Goal: Task Accomplishment & Management: Complete application form

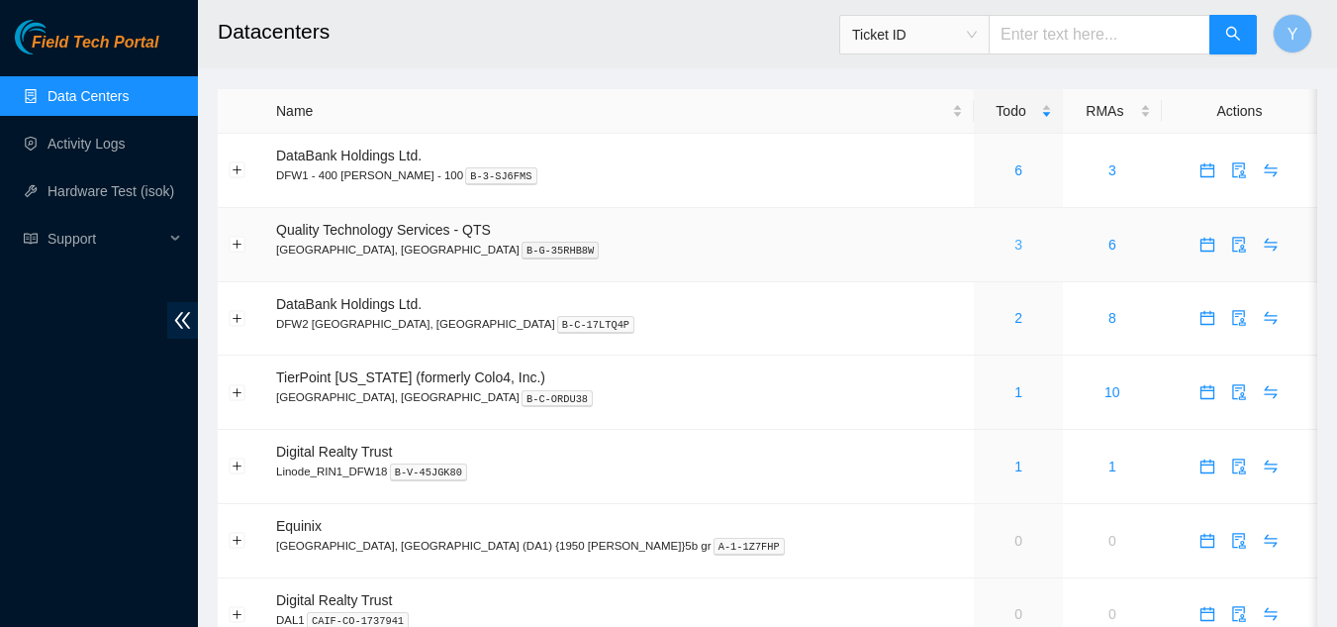
click at [1015, 248] on link "3" at bounding box center [1019, 245] width 8 height 16
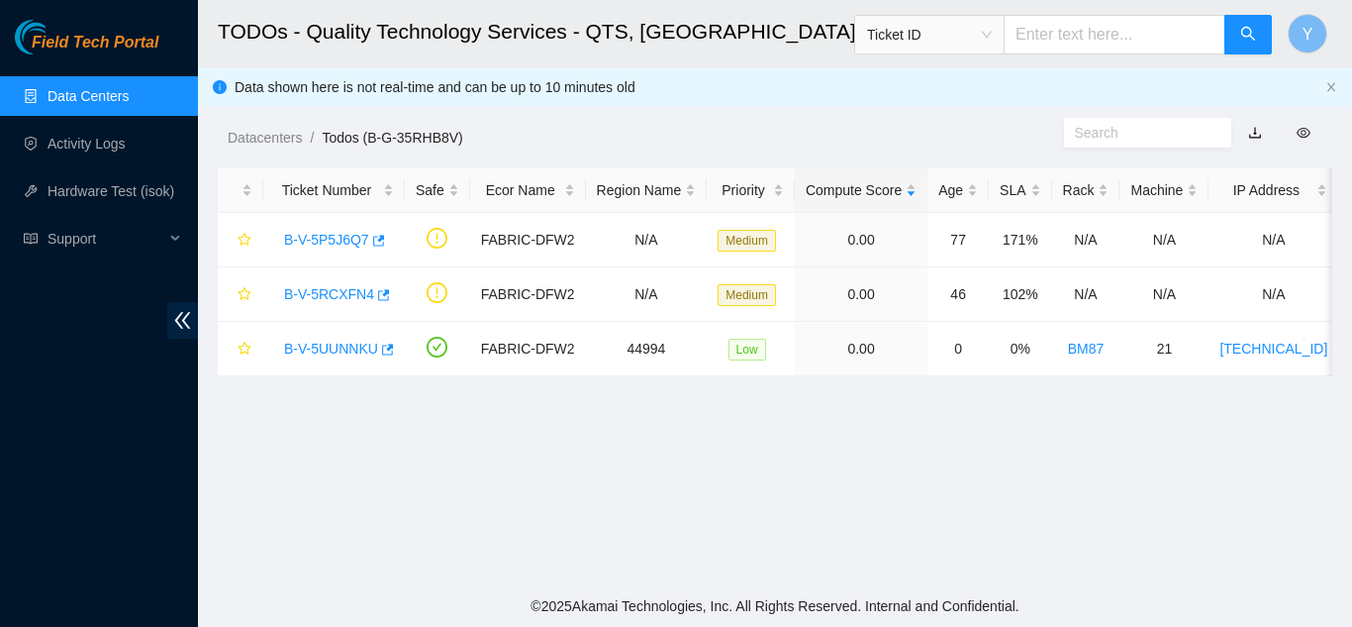
click at [88, 102] on link "Data Centers" at bounding box center [88, 96] width 81 height 16
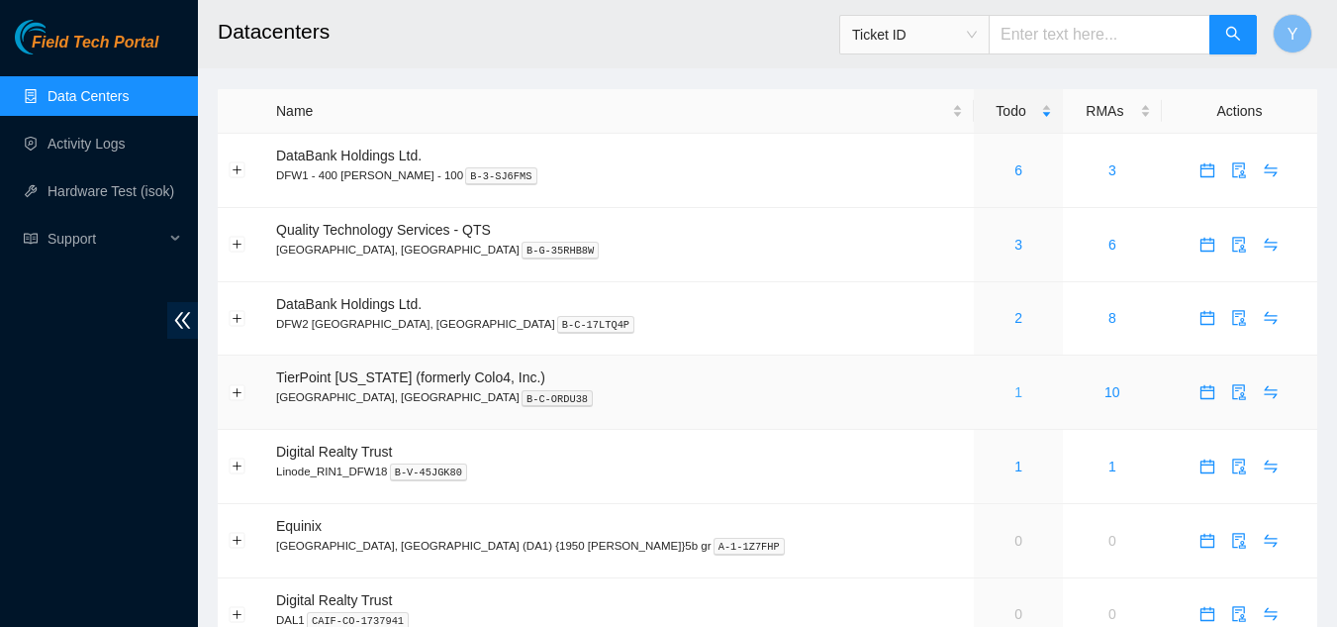
click at [1015, 390] on link "1" at bounding box center [1019, 392] width 8 height 16
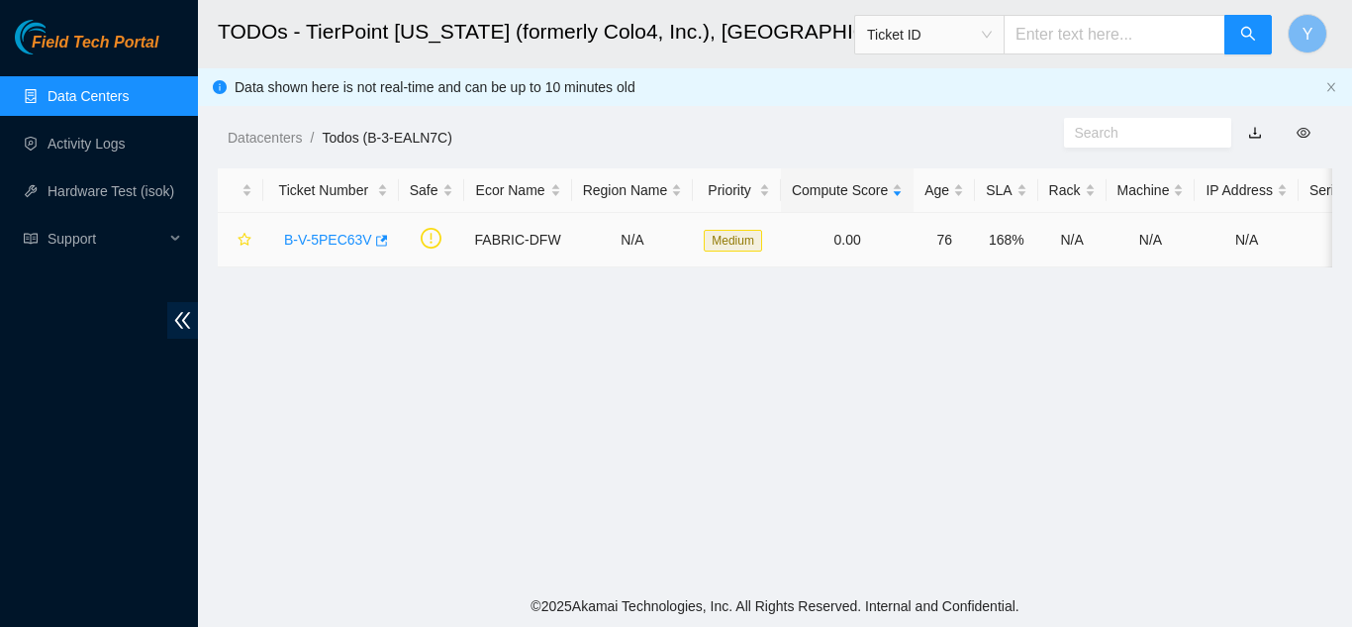
click at [321, 238] on link "B-V-5PEC63V" at bounding box center [328, 240] width 88 height 16
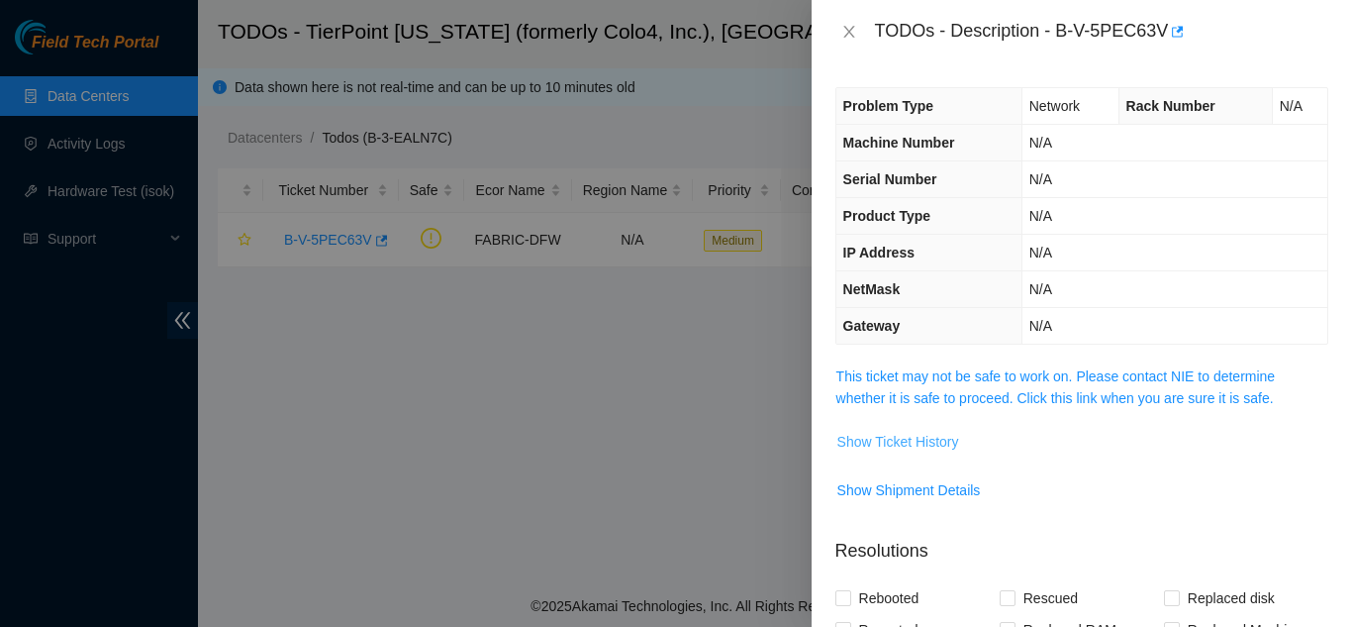
click at [891, 442] on span "Show Ticket History" at bounding box center [898, 442] width 122 height 22
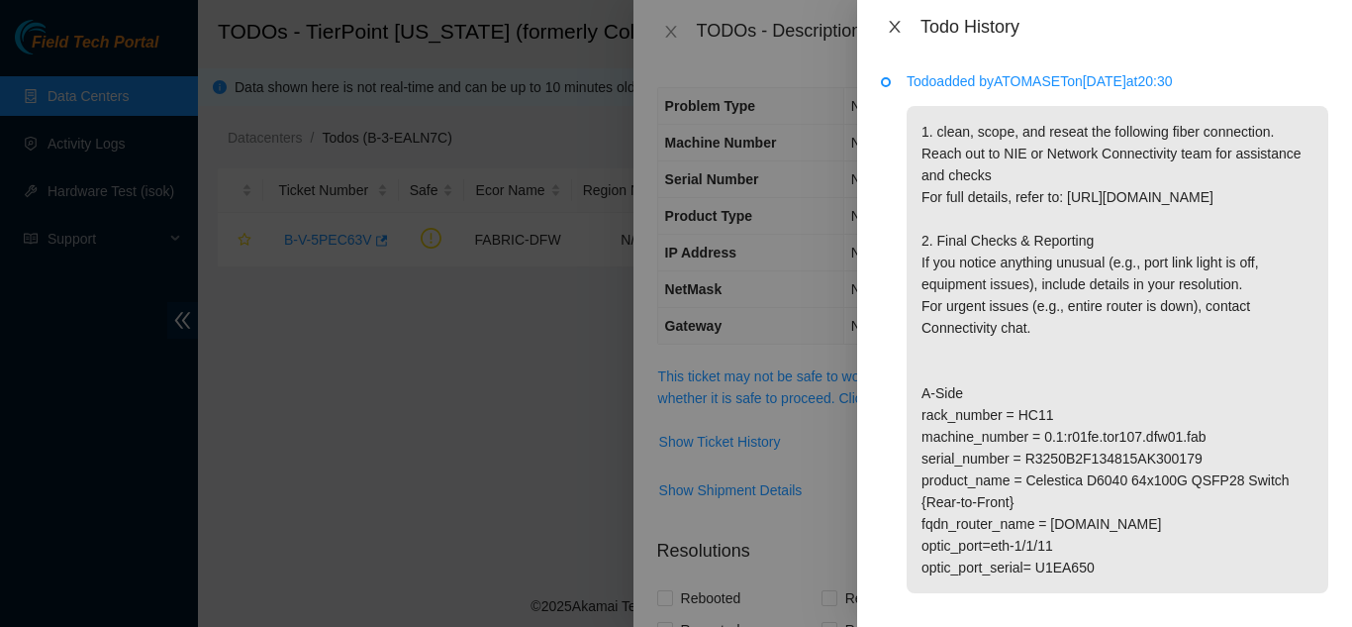
click at [900, 30] on icon "close" at bounding box center [895, 27] width 16 height 16
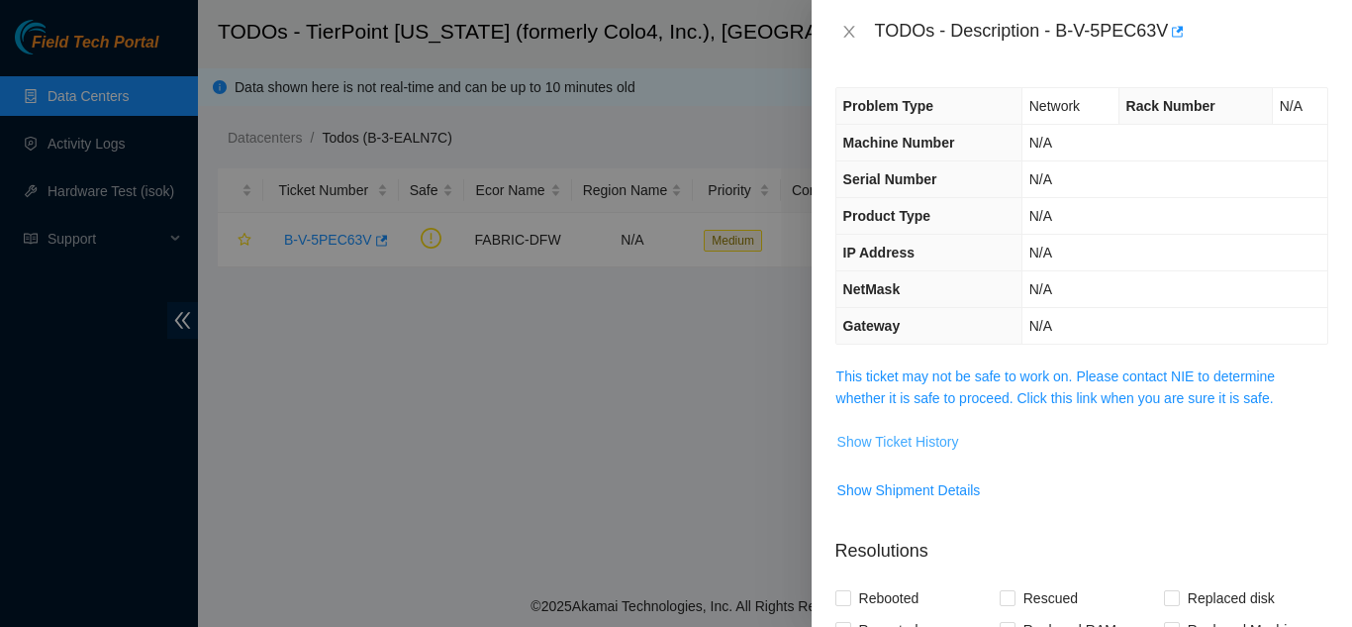
click at [887, 439] on span "Show Ticket History" at bounding box center [898, 442] width 122 height 22
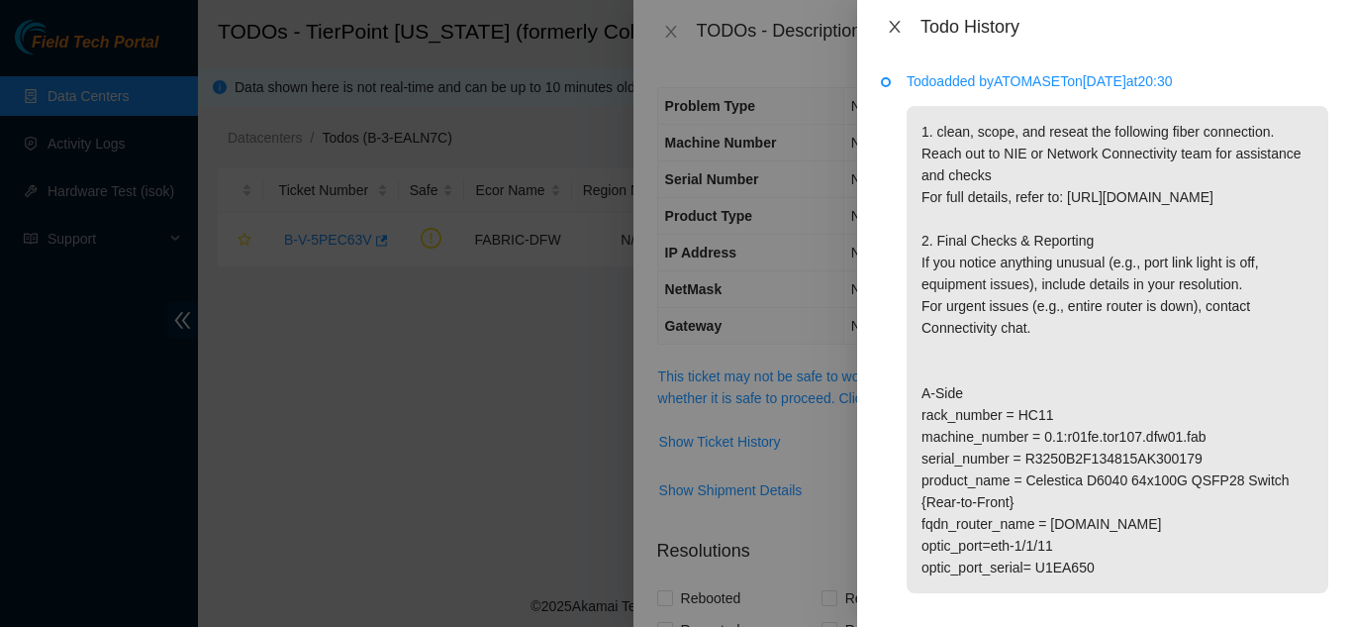
click at [889, 28] on icon "close" at bounding box center [895, 27] width 16 height 16
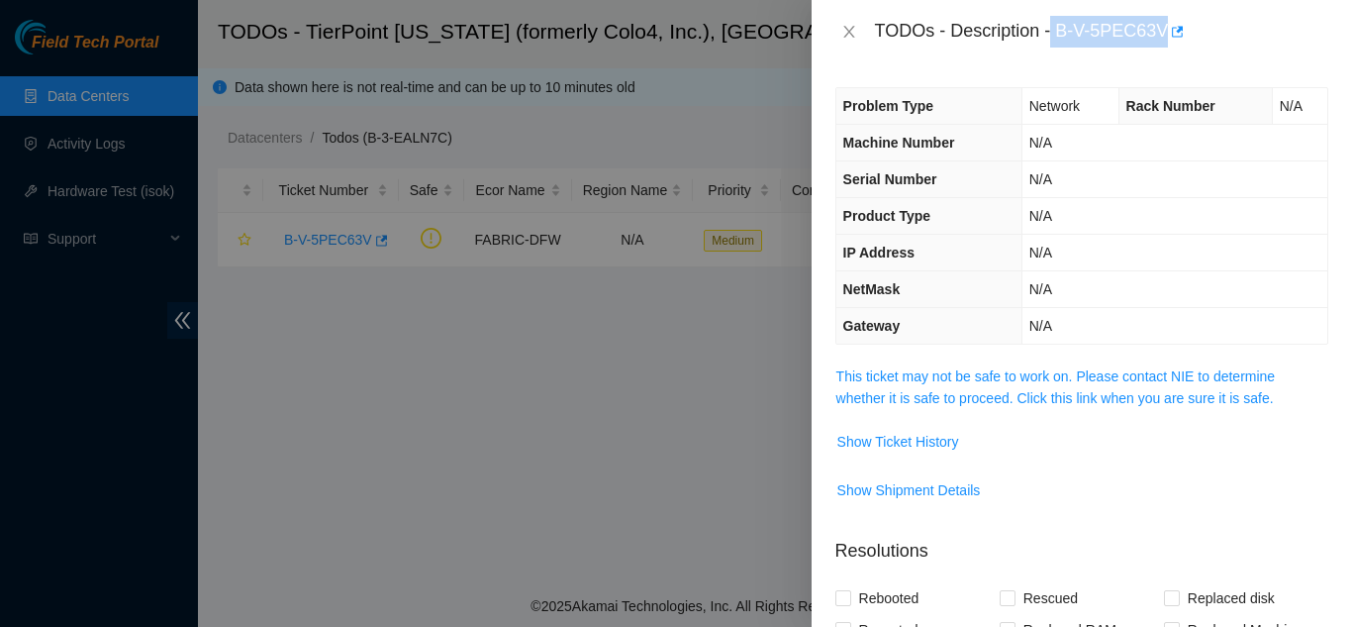
drag, startPoint x: 1052, startPoint y: 30, endPoint x: 1163, endPoint y: 32, distance: 110.9
click at [1163, 32] on div "TODOs - Description - B-V-5PEC63V" at bounding box center [1101, 32] width 453 height 32
copy div "B-V-5PEC63V"
click at [893, 440] on span "Show Ticket History" at bounding box center [898, 442] width 122 height 22
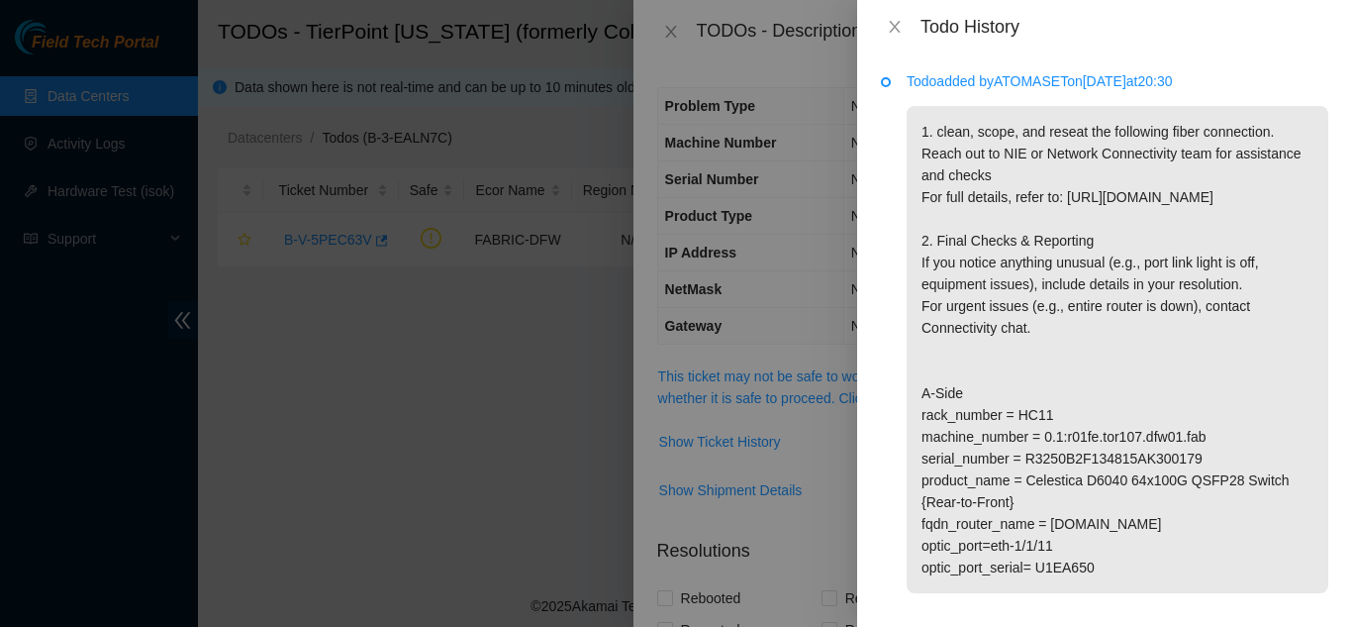
scroll to position [74, 0]
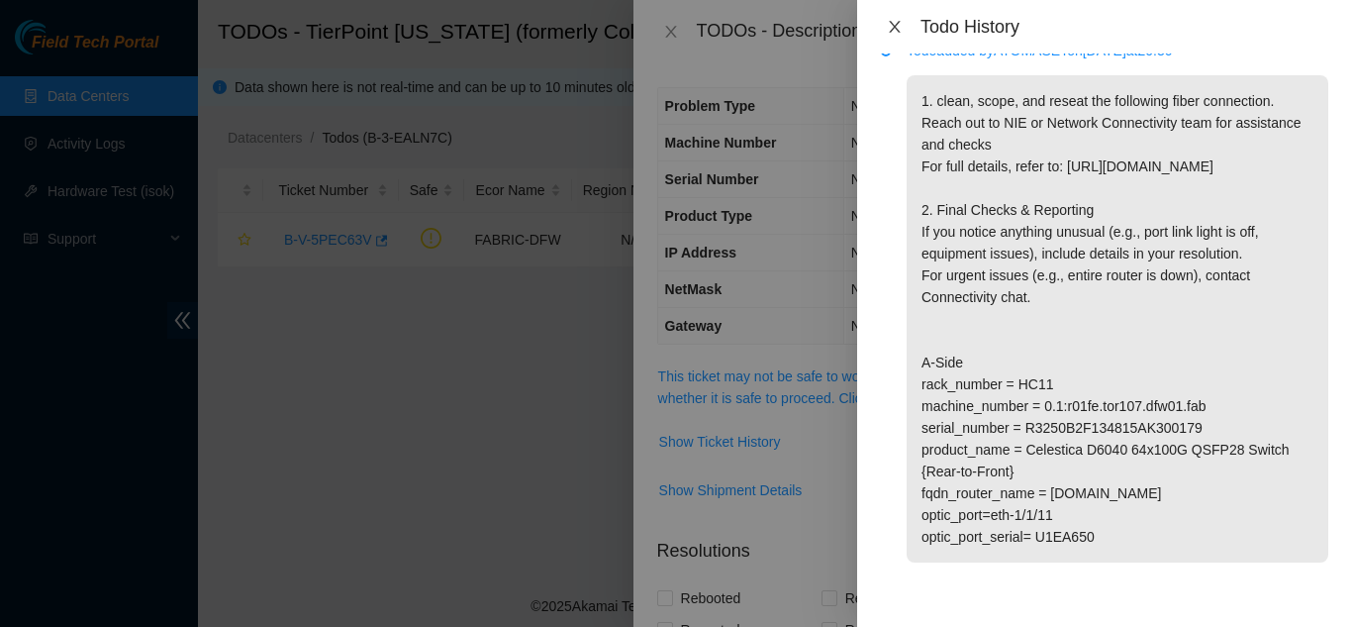
click at [897, 25] on icon "close" at bounding box center [895, 27] width 16 height 16
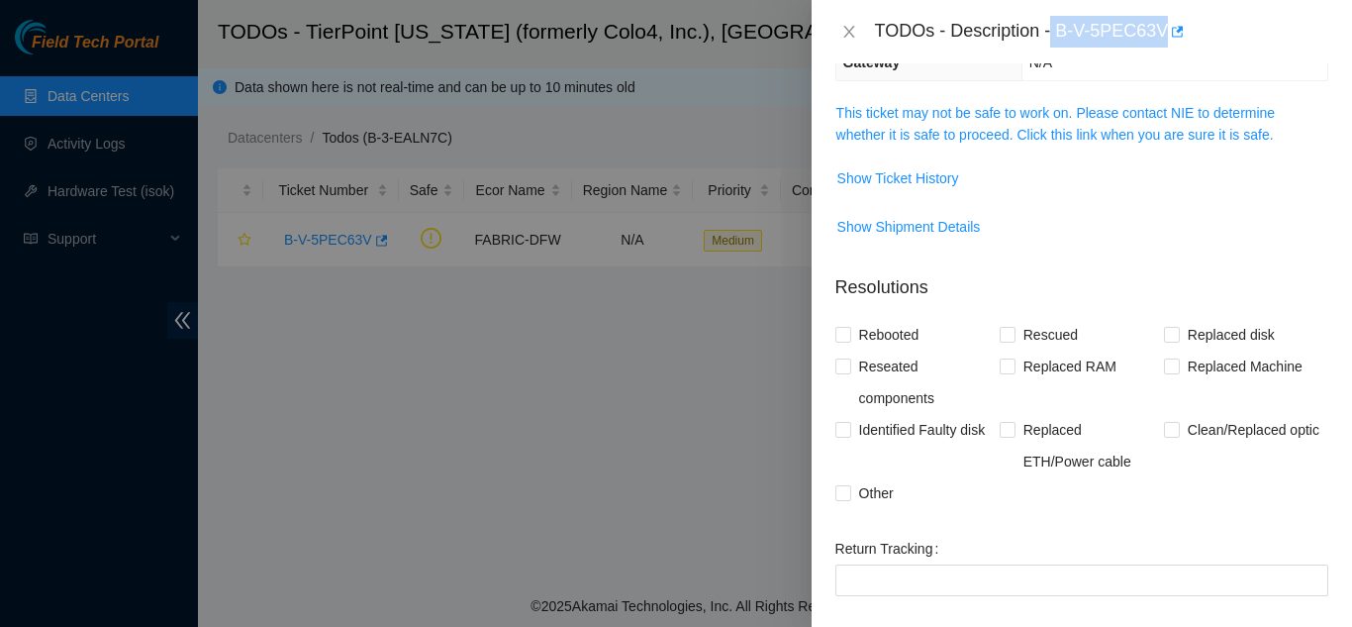
scroll to position [297, 0]
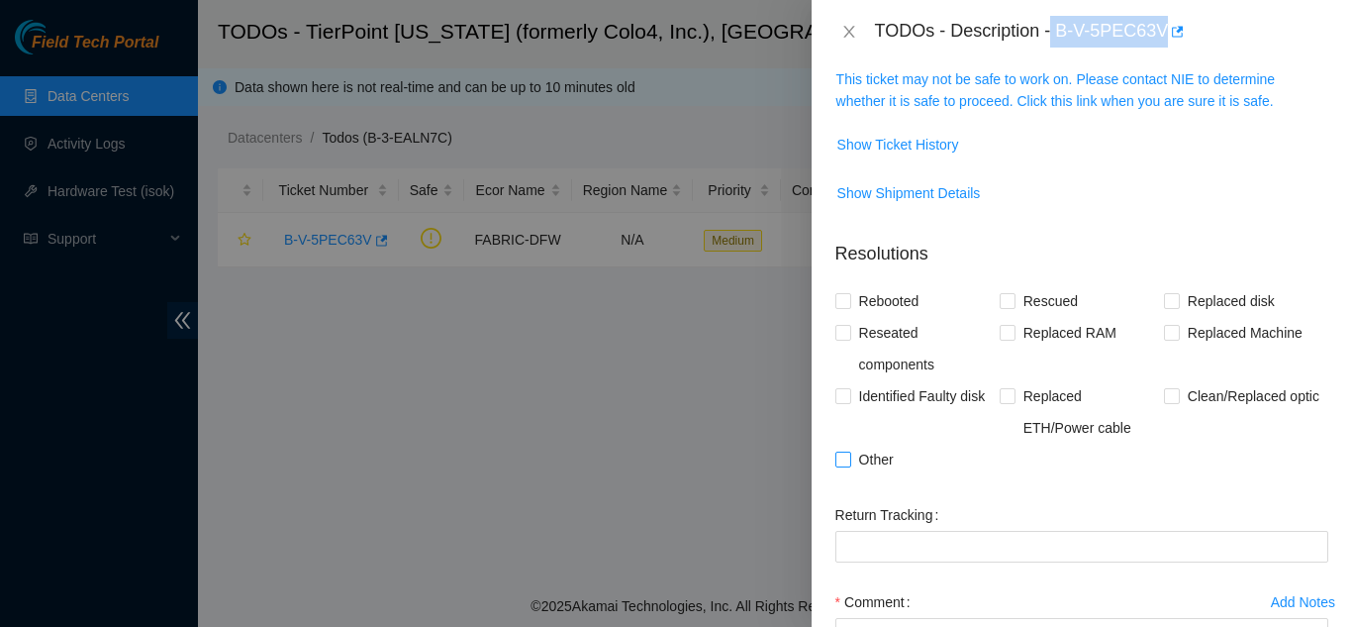
click at [838, 453] on input "Other" at bounding box center [843, 458] width 14 height 14
checkbox input "true"
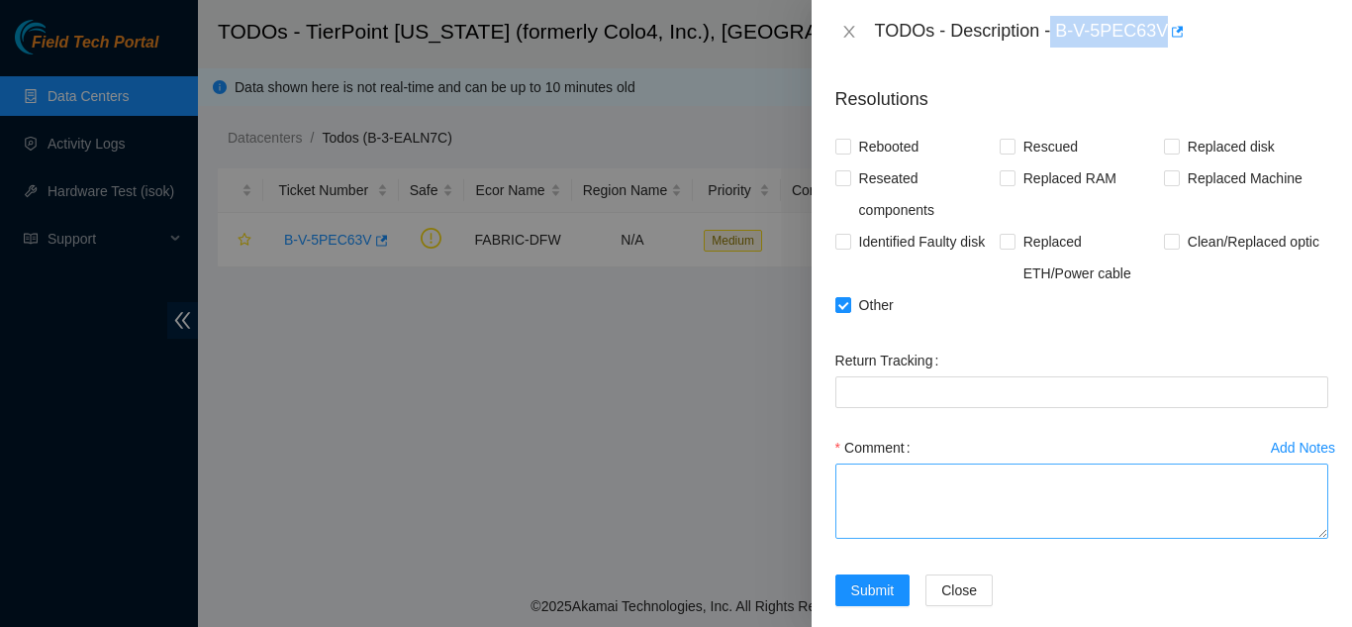
scroll to position [478, 0]
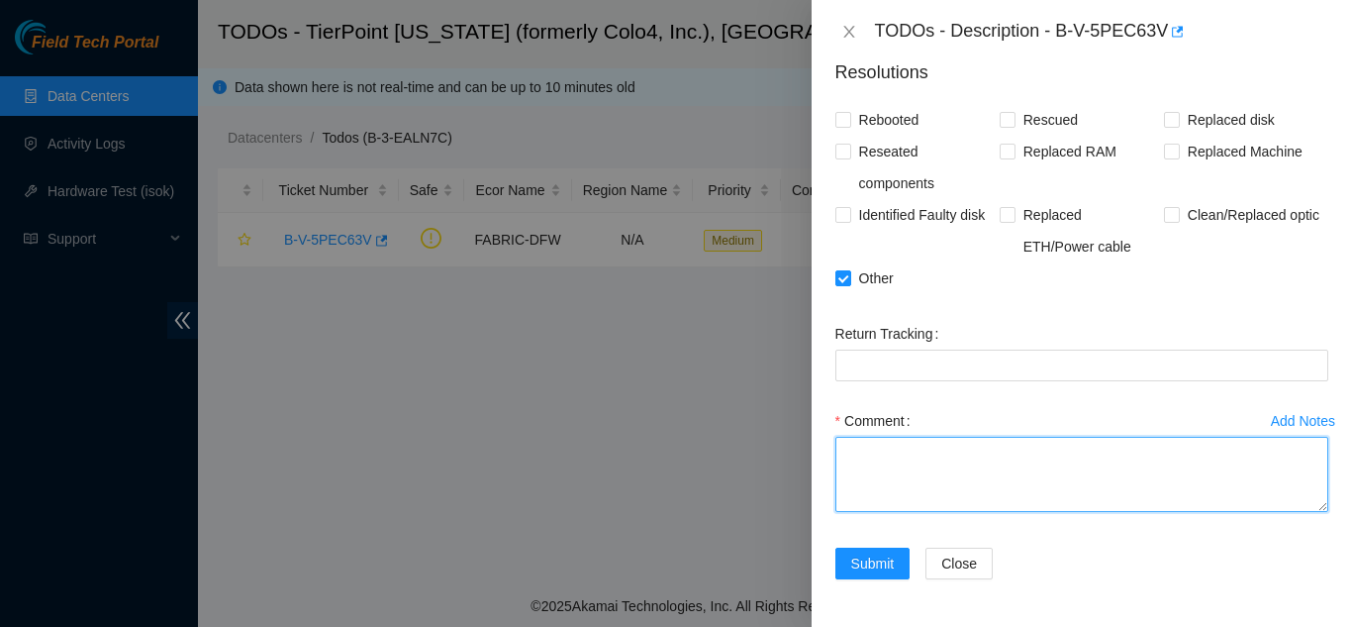
click at [899, 457] on textarea "Comment" at bounding box center [1082, 474] width 493 height 75
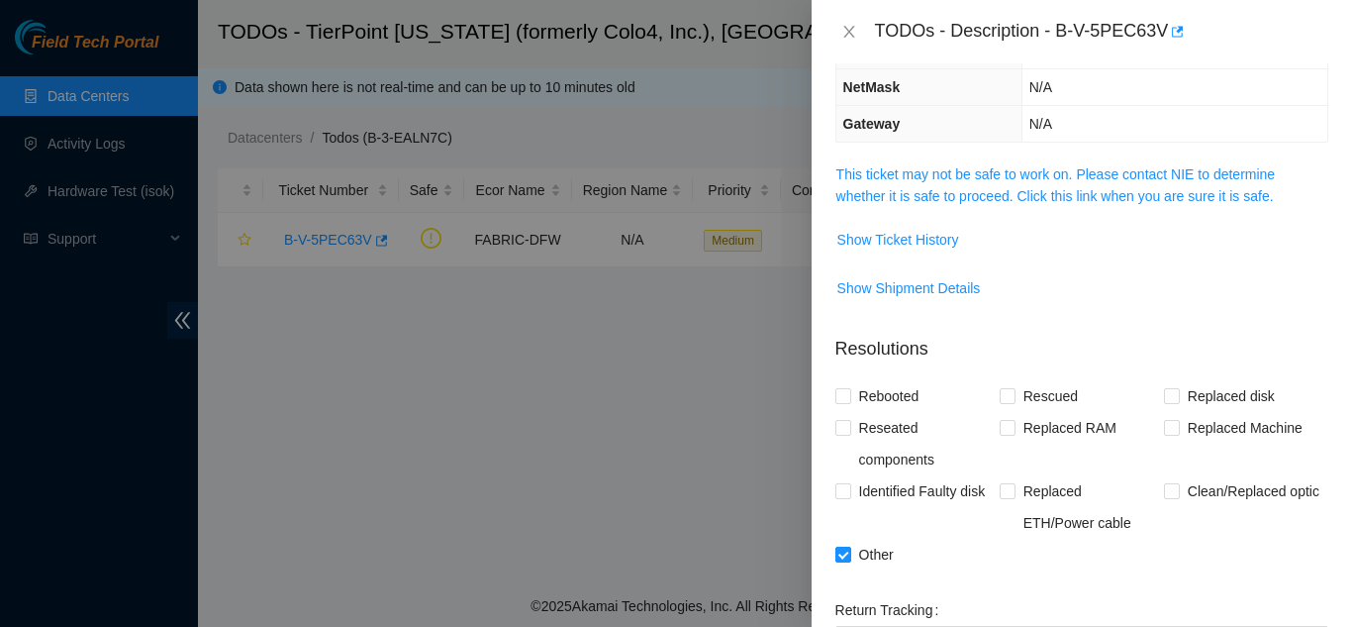
scroll to position [181, 0]
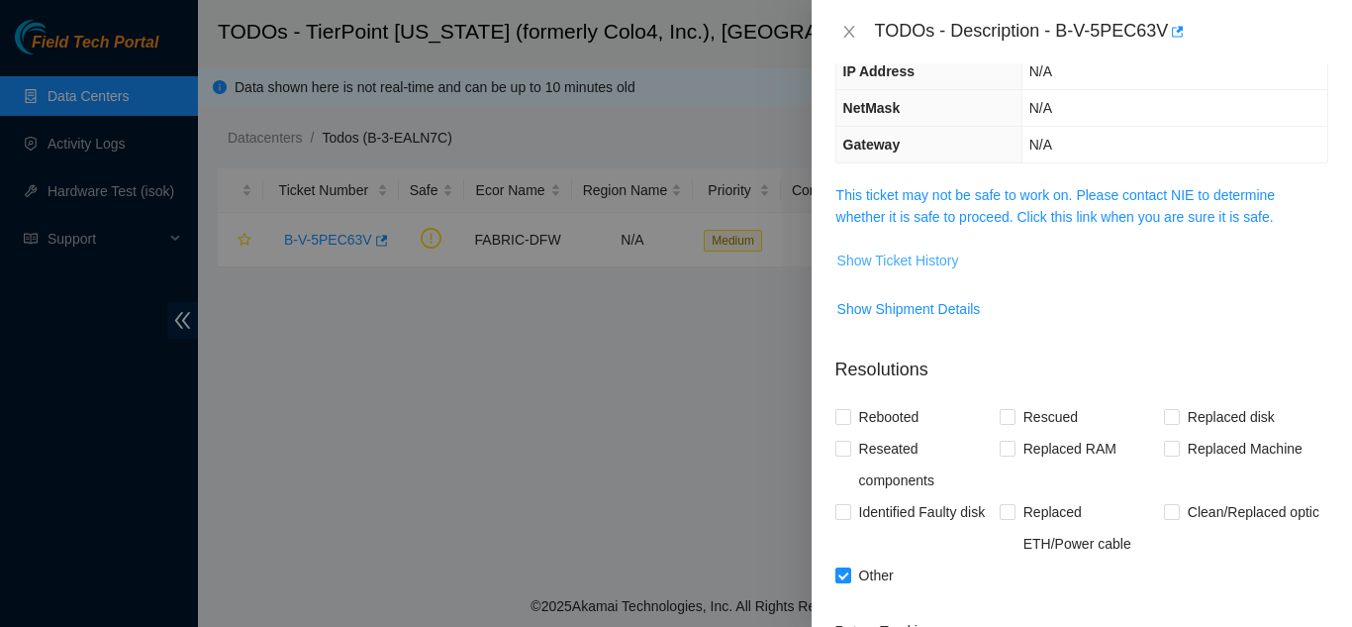
click at [882, 260] on span "Show Ticket History" at bounding box center [898, 260] width 122 height 22
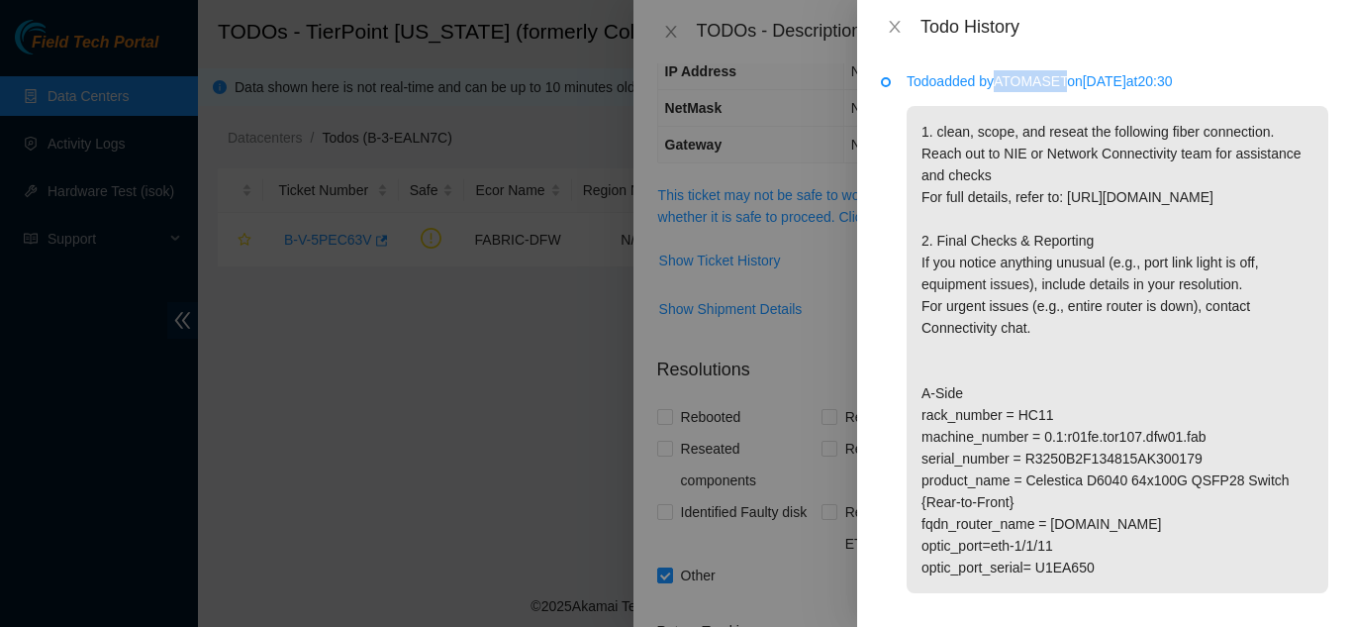
drag, startPoint x: 1007, startPoint y: 83, endPoint x: 1075, endPoint y: 83, distance: 68.3
click at [1075, 83] on p "Todo added by ATOMASET on 2025-09-08 at 20:30" at bounding box center [1118, 81] width 422 height 22
copy p "ATOMASET"
drag, startPoint x: 897, startPoint y: 21, endPoint x: 896, endPoint y: 40, distance: 18.8
click at [897, 22] on icon "close" at bounding box center [895, 27] width 16 height 16
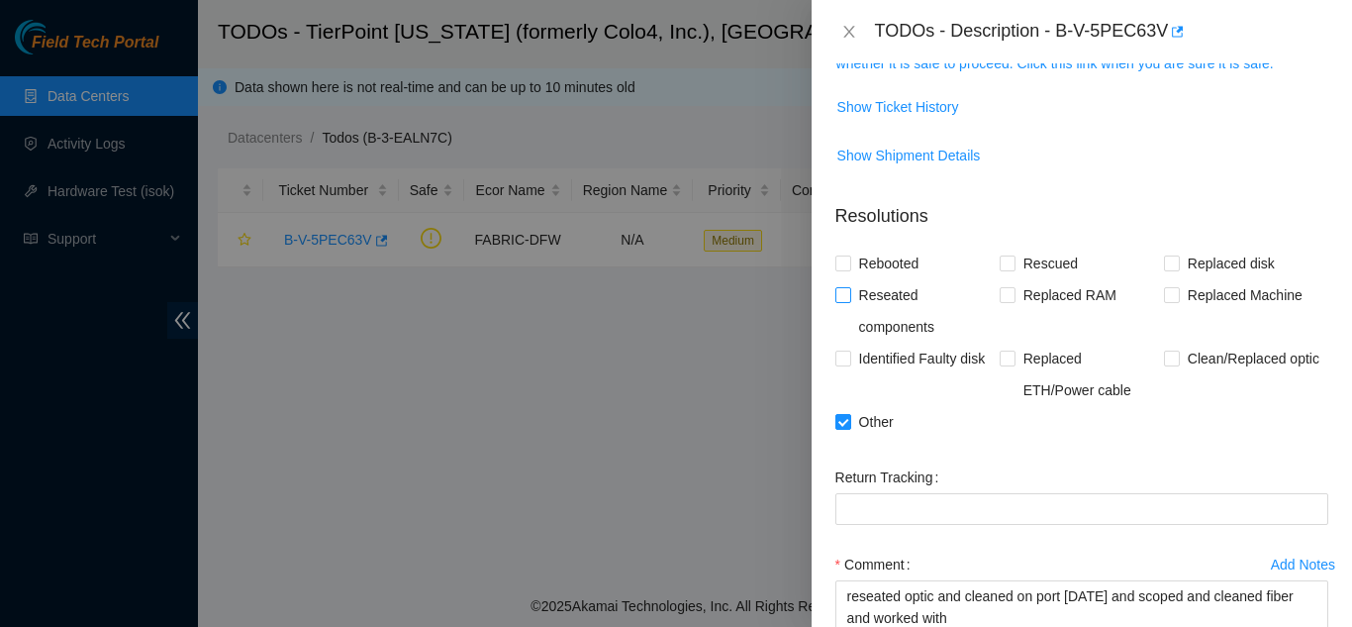
scroll to position [478, 0]
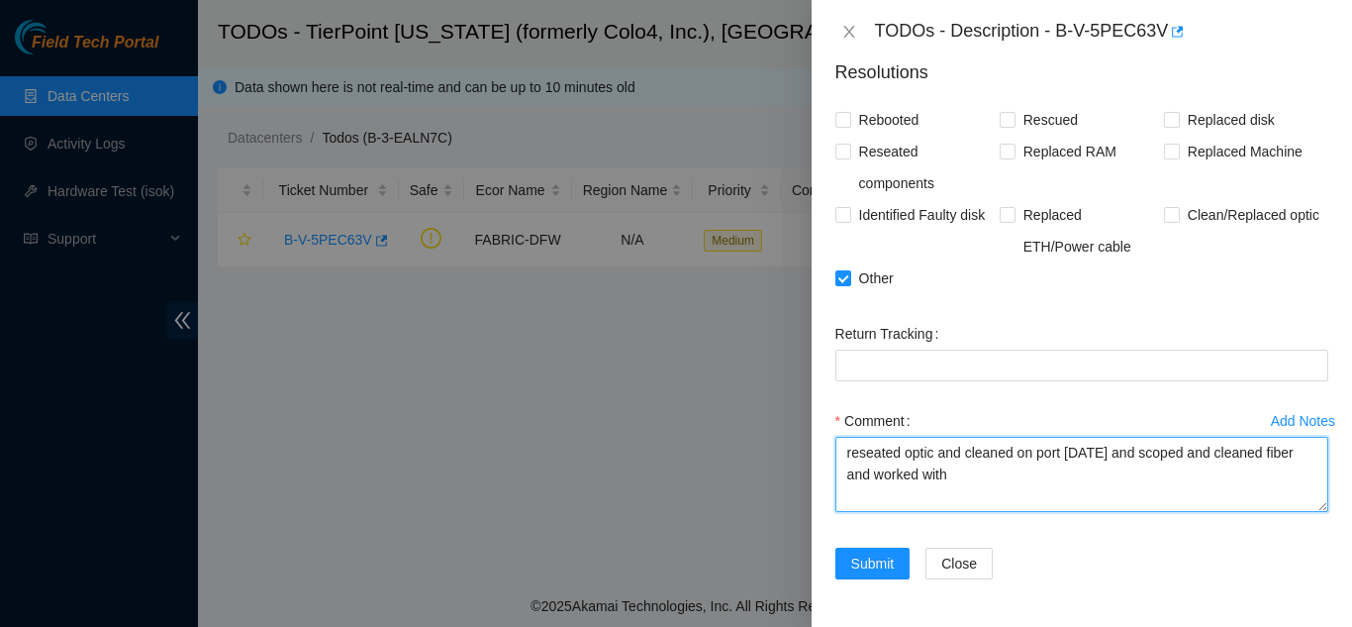
click at [969, 480] on textarea "reseated optic and cleaned on port 1/1/11 and scoped and cleaned fiber and work…" at bounding box center [1082, 474] width 493 height 75
paste textarea "ATOMASET"
drag, startPoint x: 1011, startPoint y: 448, endPoint x: 1031, endPoint y: 451, distance: 20.0
click at [1016, 450] on textarea "reseated optic and cleaned on port 1/1/11 and scoped and cleaned fiber and work…" at bounding box center [1082, 474] width 493 height 75
click at [1186, 475] on textarea "reseated and cleaned optic on port 1/1/11 and scoped and cleaned fiber and work…" at bounding box center [1082, 474] width 493 height 75
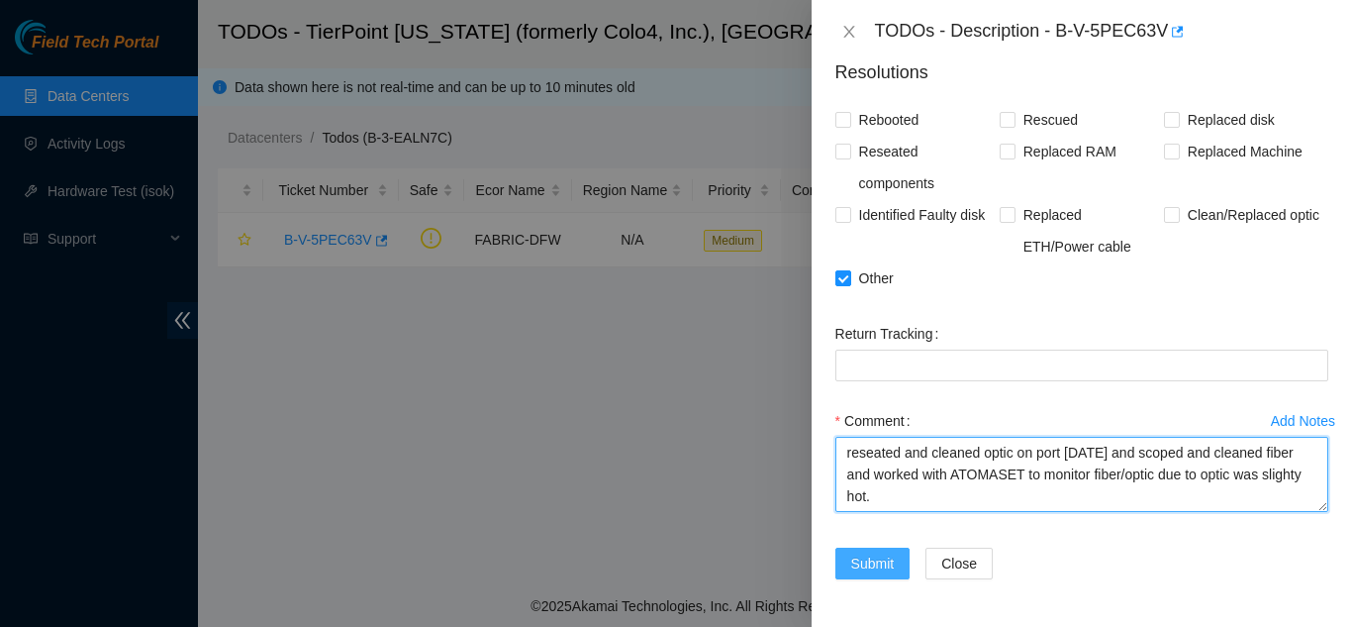
type textarea "reseated and cleaned optic on port 1/1/11 and scoped and cleaned fiber and work…"
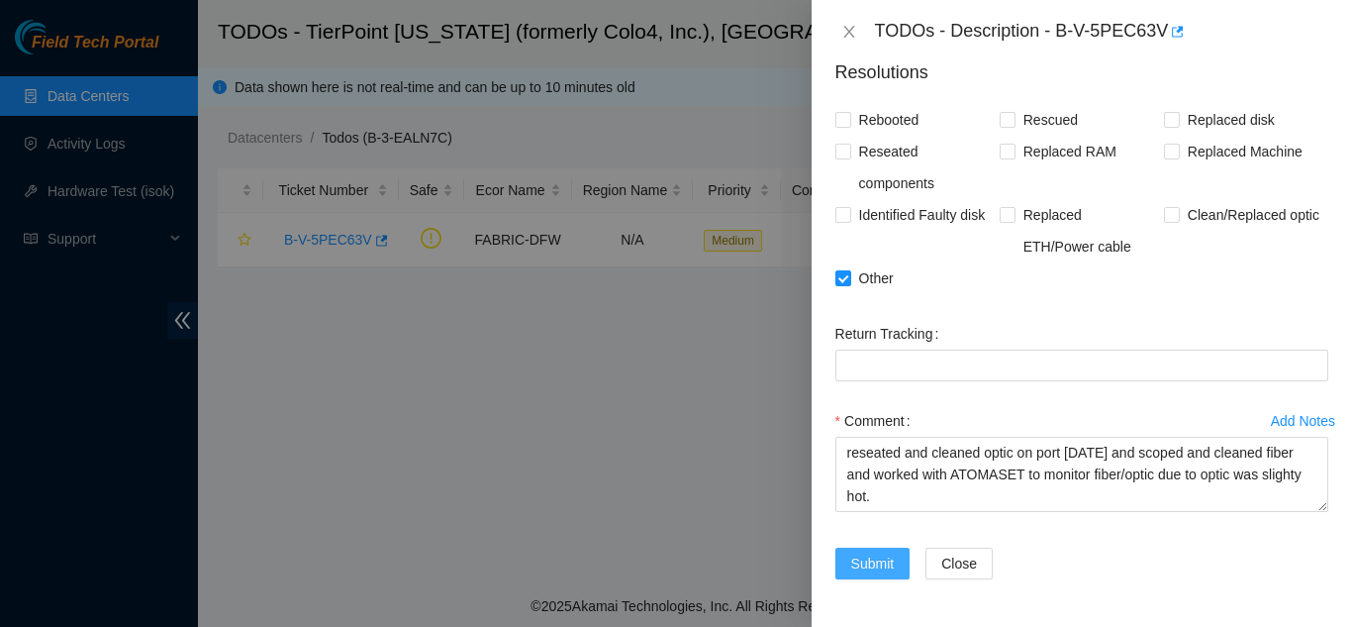
click at [873, 557] on span "Submit" at bounding box center [873, 563] width 44 height 22
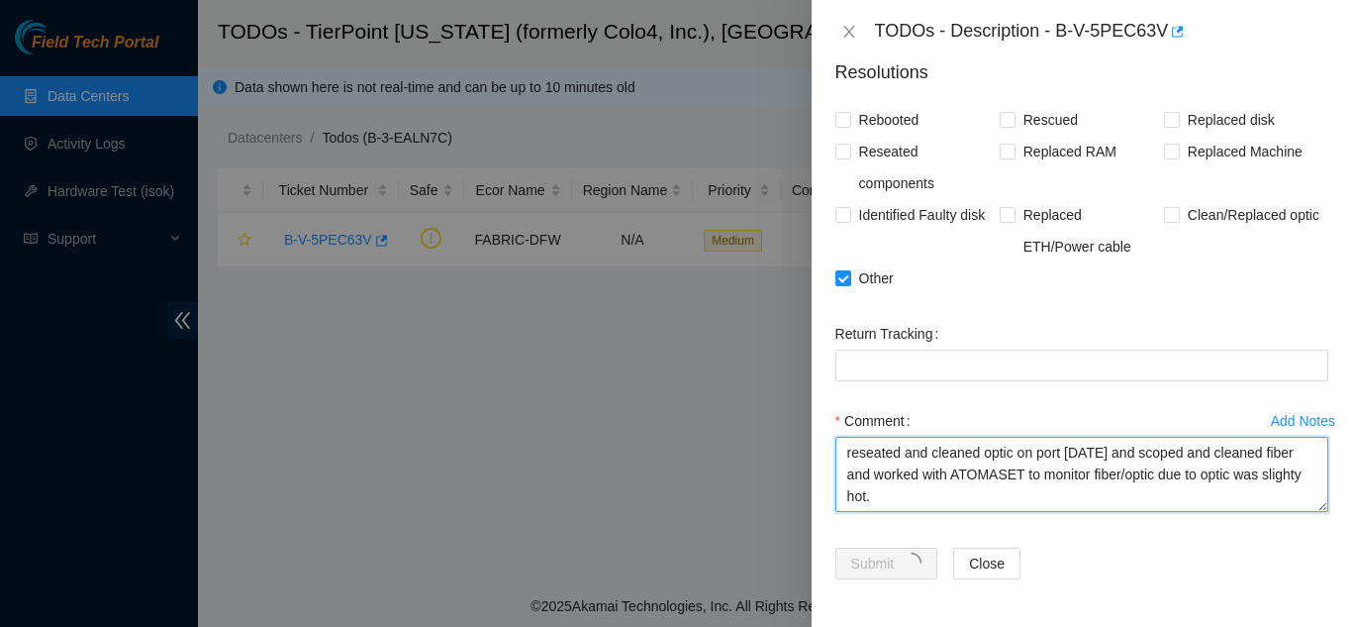
drag, startPoint x: 922, startPoint y: 496, endPoint x: 844, endPoint y: 452, distance: 88.7
click at [844, 452] on textarea "reseated and cleaned optic on port 1/1/11 and scoped and cleaned fiber and work…" at bounding box center [1082, 474] width 493 height 75
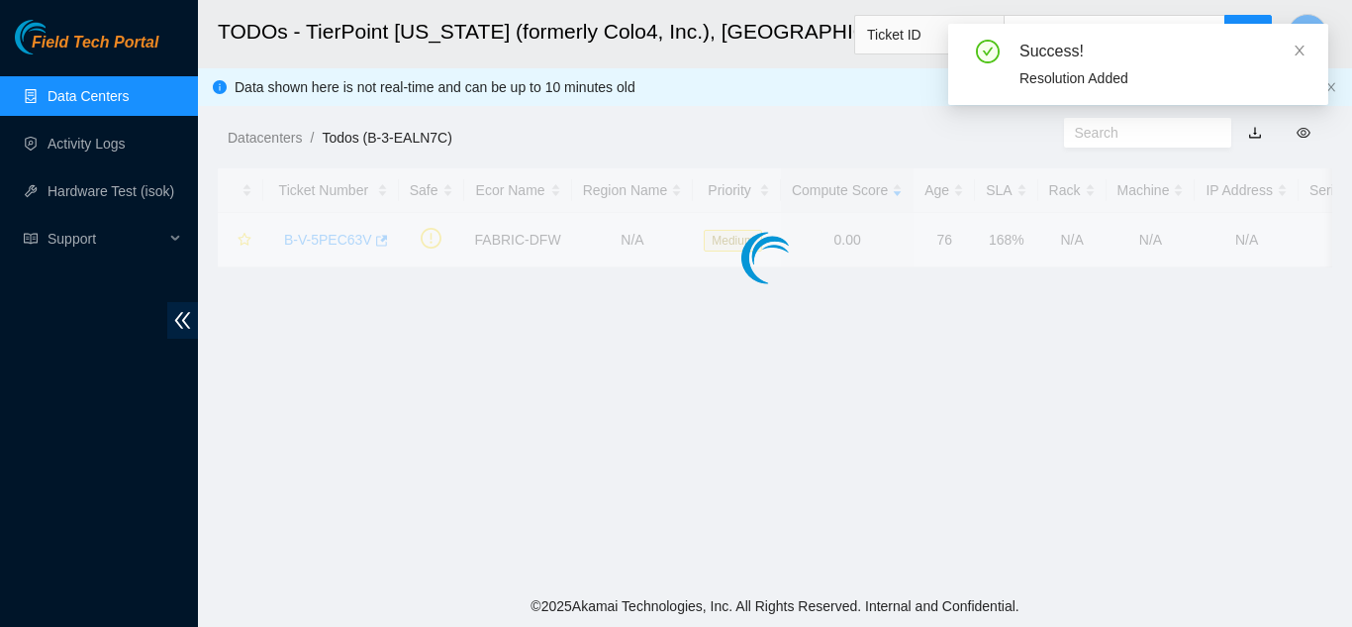
scroll to position [543, 0]
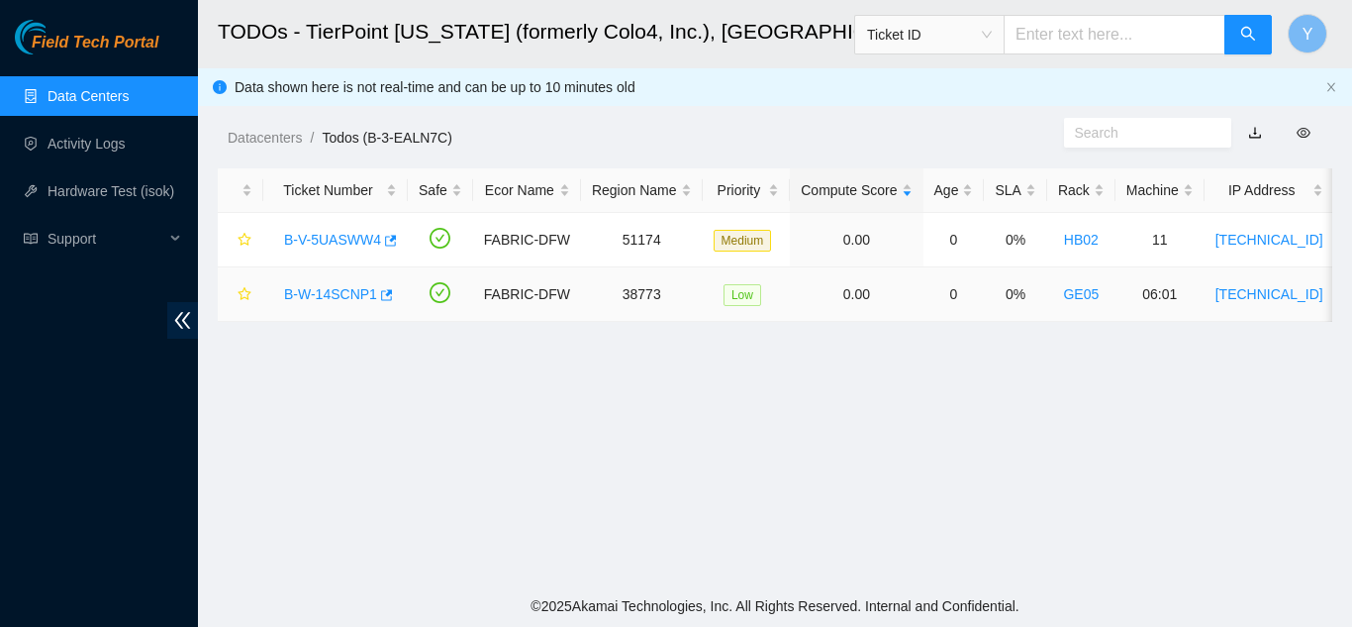
click at [335, 287] on link "B-W-14SCNP1" at bounding box center [330, 294] width 93 height 16
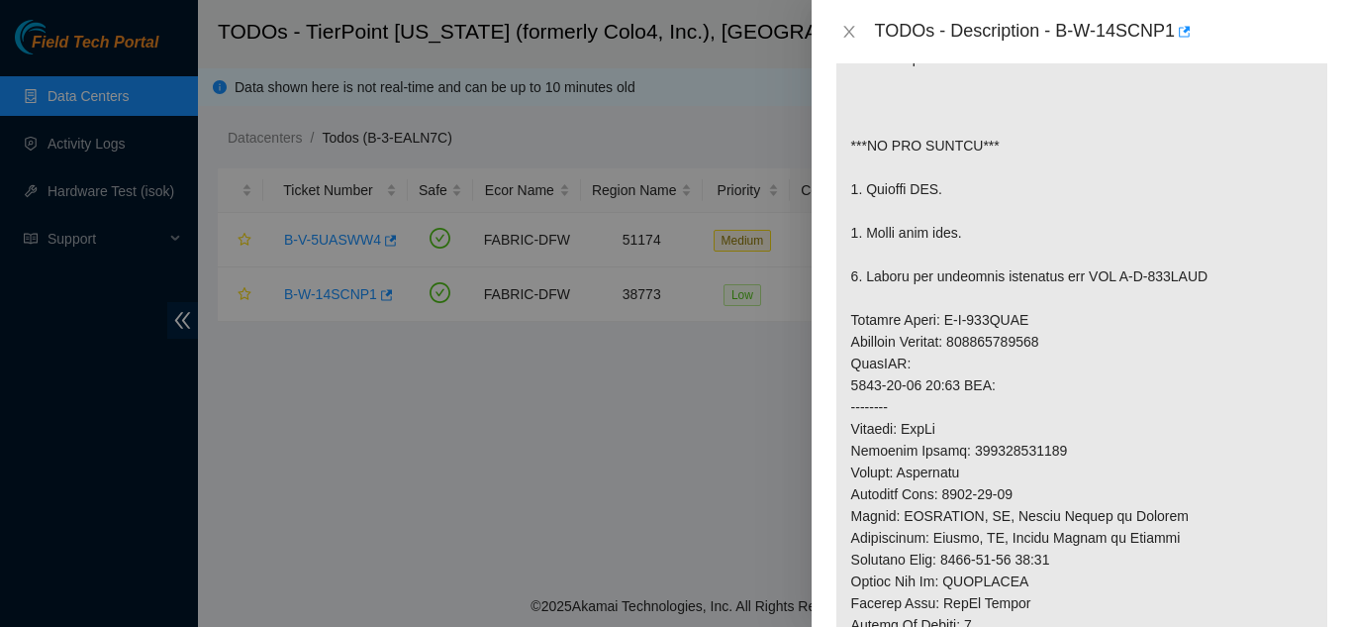
scroll to position [1538, 0]
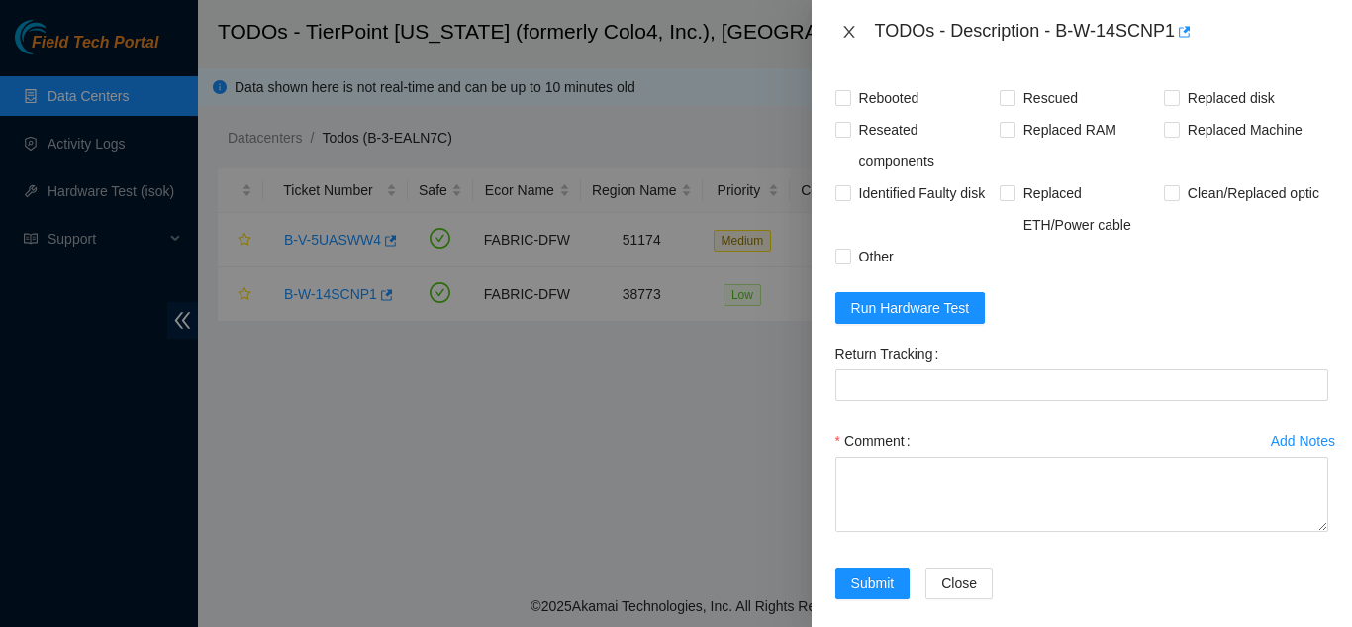
click at [847, 28] on icon "close" at bounding box center [849, 32] width 16 height 16
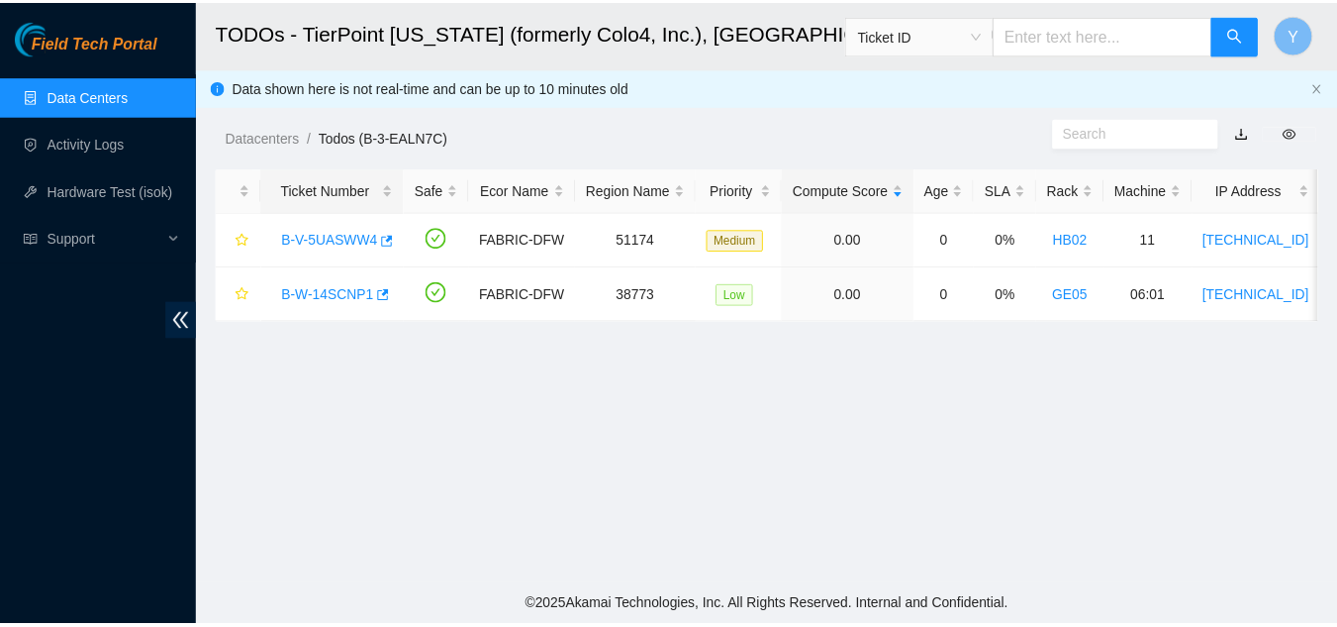
scroll to position [543, 0]
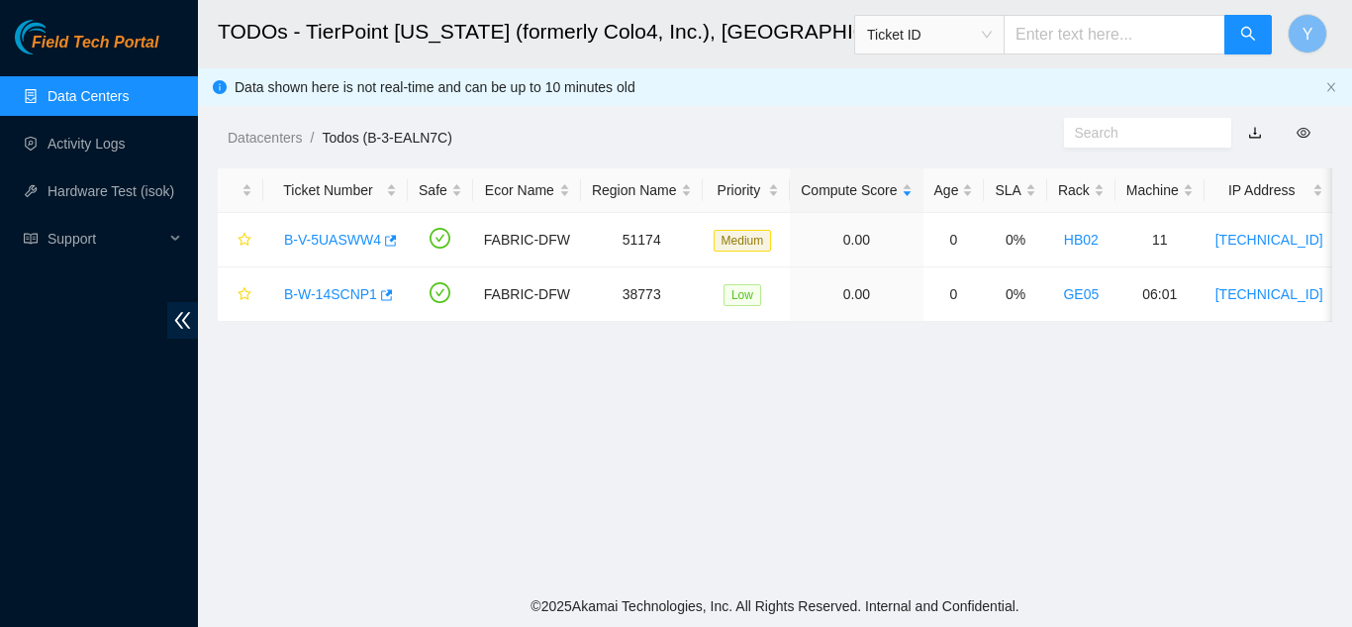
click at [100, 95] on link "Data Centers" at bounding box center [88, 96] width 81 height 16
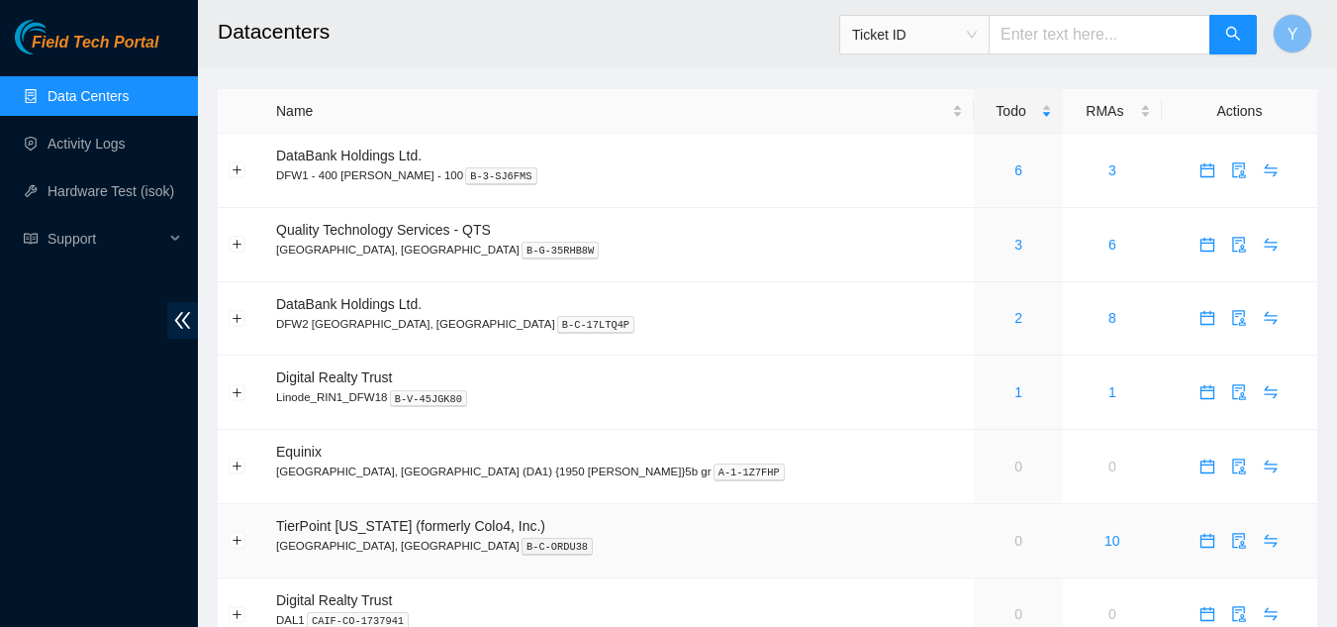
click at [1015, 540] on link "0" at bounding box center [1019, 541] width 8 height 16
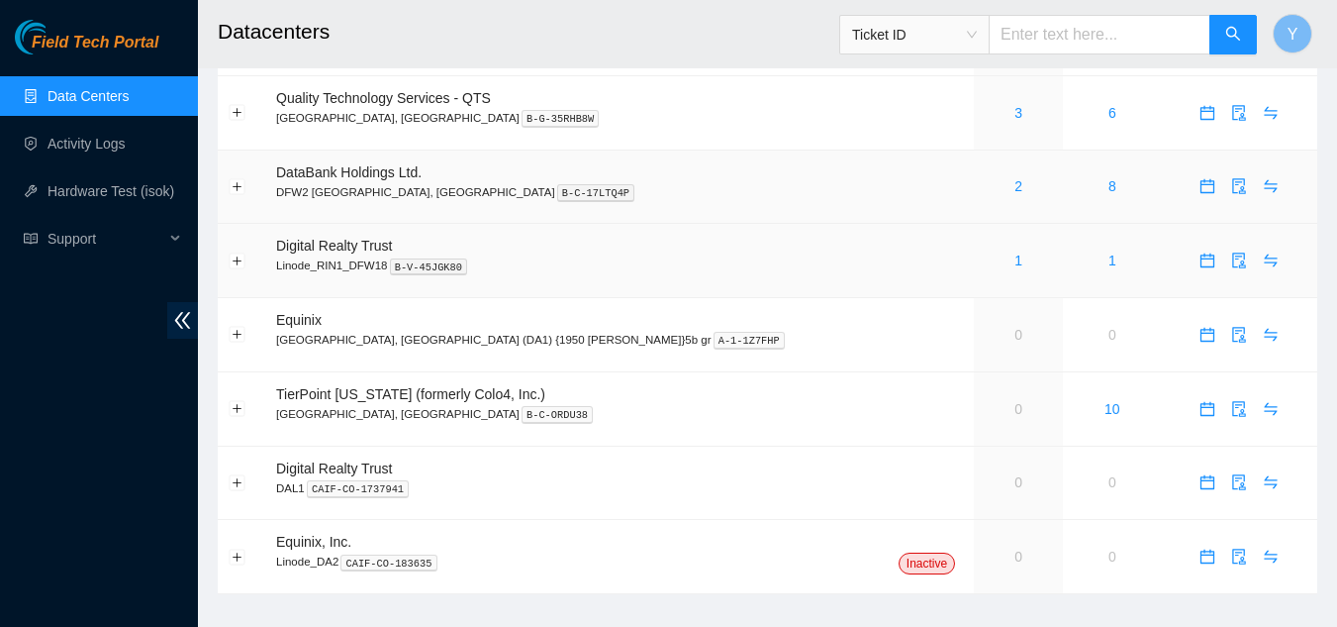
scroll to position [160, 0]
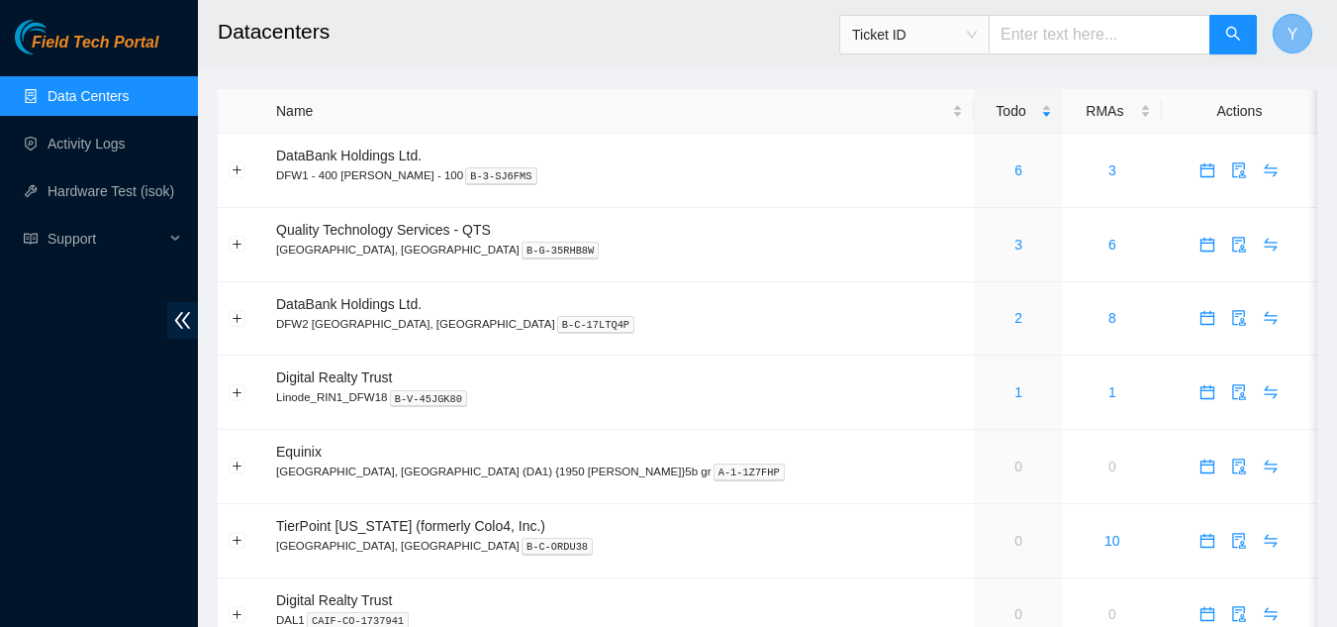
click at [1291, 35] on span "Y" at bounding box center [1293, 34] width 11 height 25
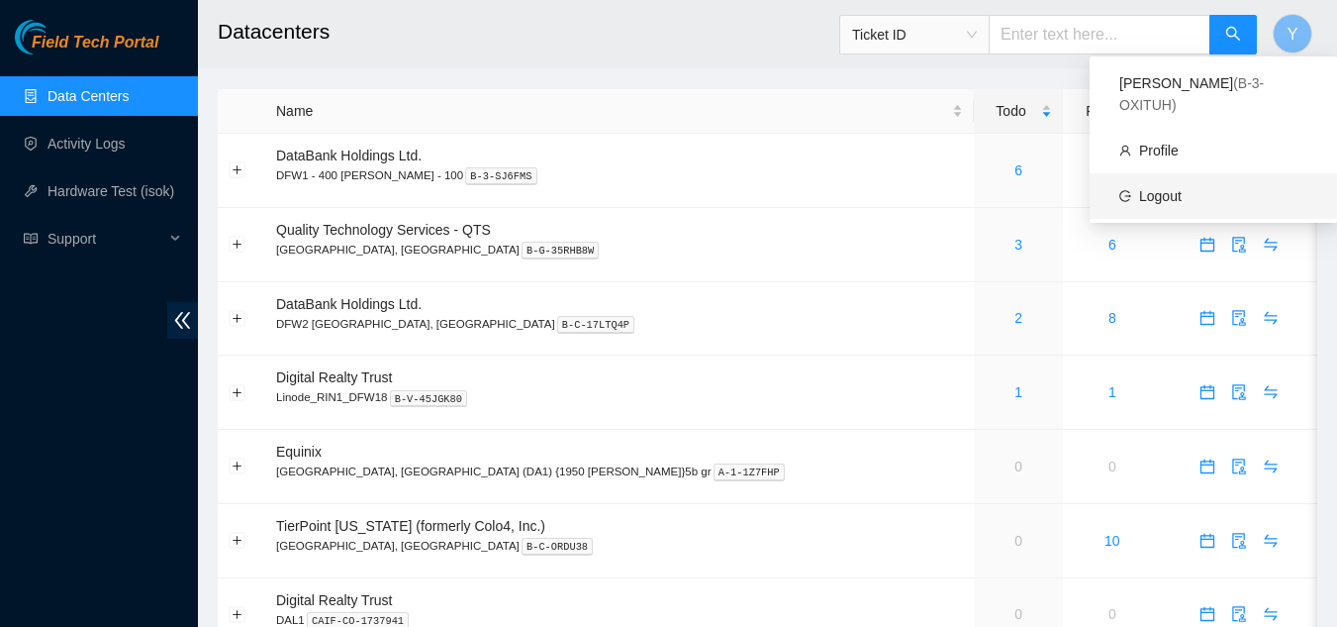
click at [1182, 188] on link "Logout" at bounding box center [1160, 196] width 43 height 16
